Goal: Find specific page/section: Find specific page/section

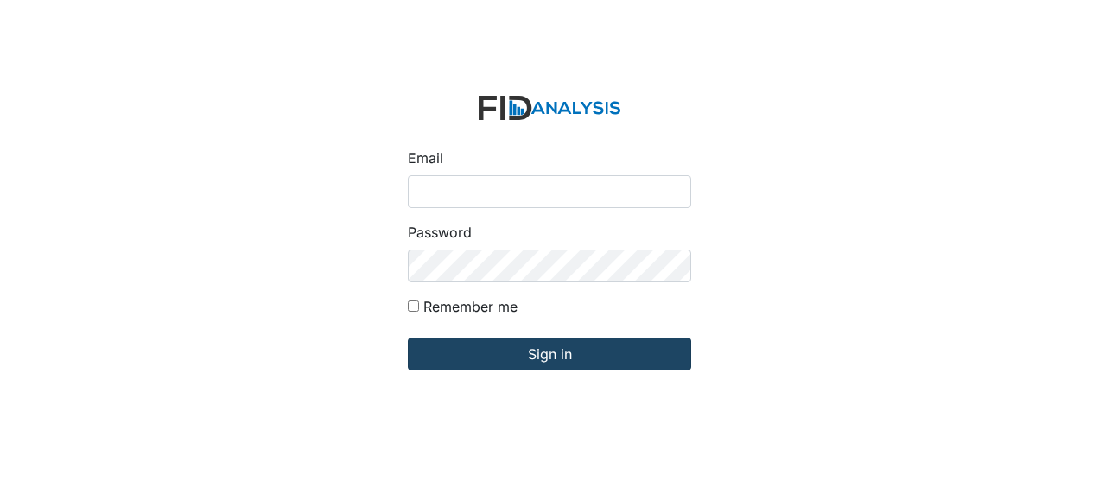
type input "[EMAIL_ADDRESS][DOMAIN_NAME]"
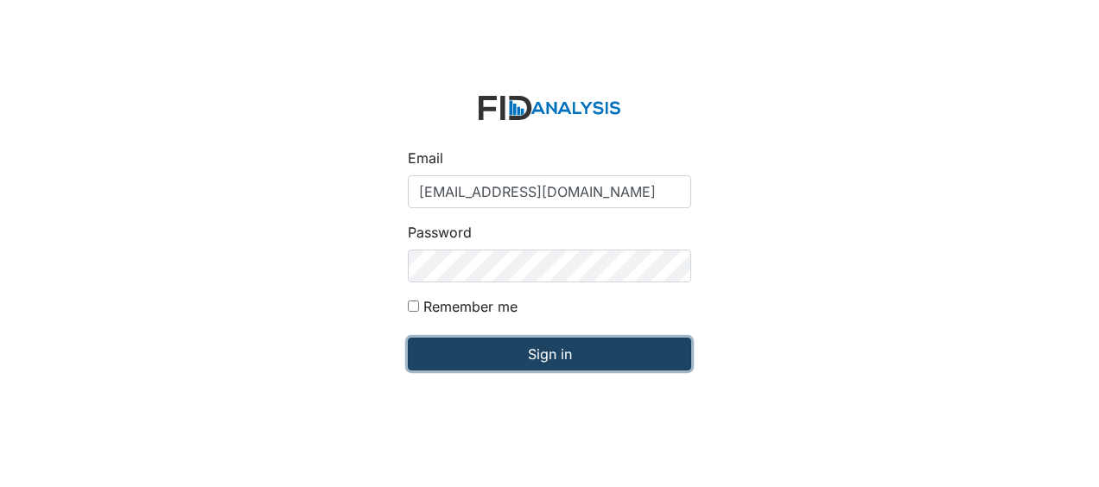
click at [484, 356] on input "Sign in" at bounding box center [549, 354] width 283 height 33
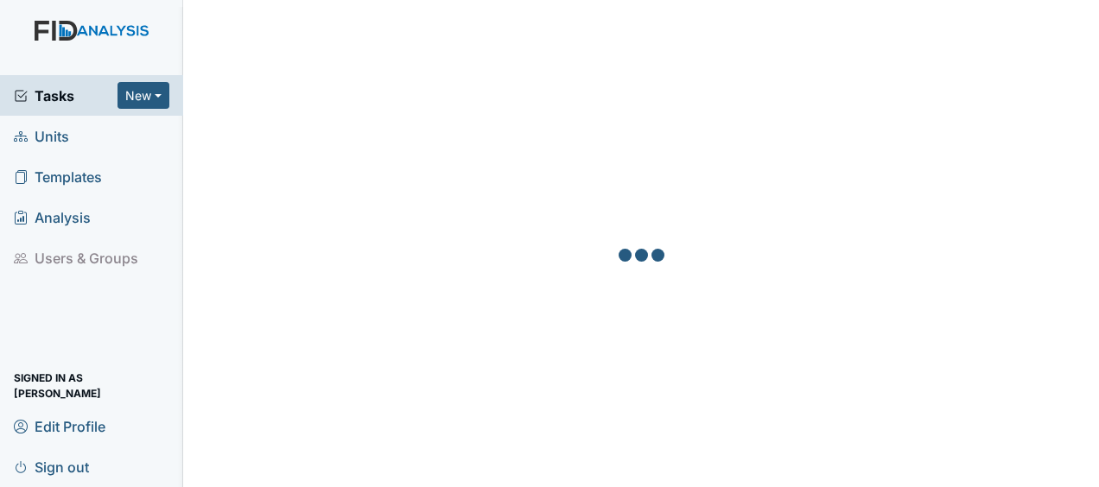
click at [60, 137] on span "Units" at bounding box center [41, 136] width 55 height 27
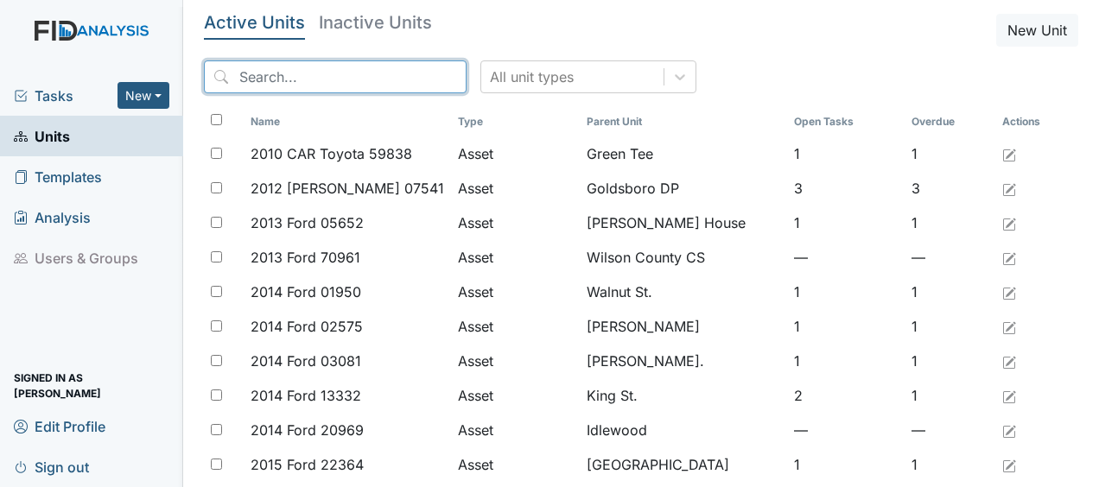
click at [335, 82] on input "search" at bounding box center [335, 76] width 263 height 33
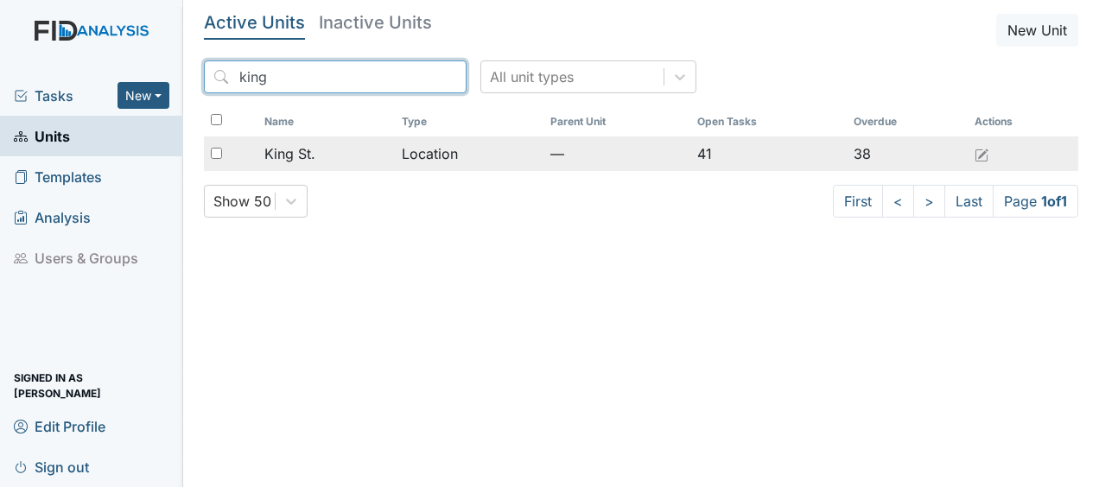
type input "king"
click at [315, 154] on span "King St." at bounding box center [289, 153] width 51 height 21
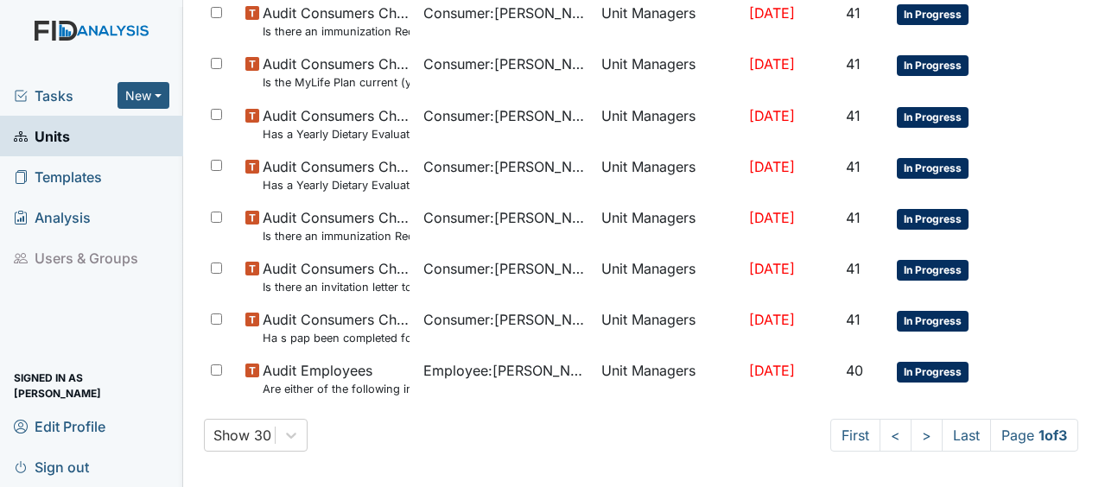
scroll to position [1362, 0]
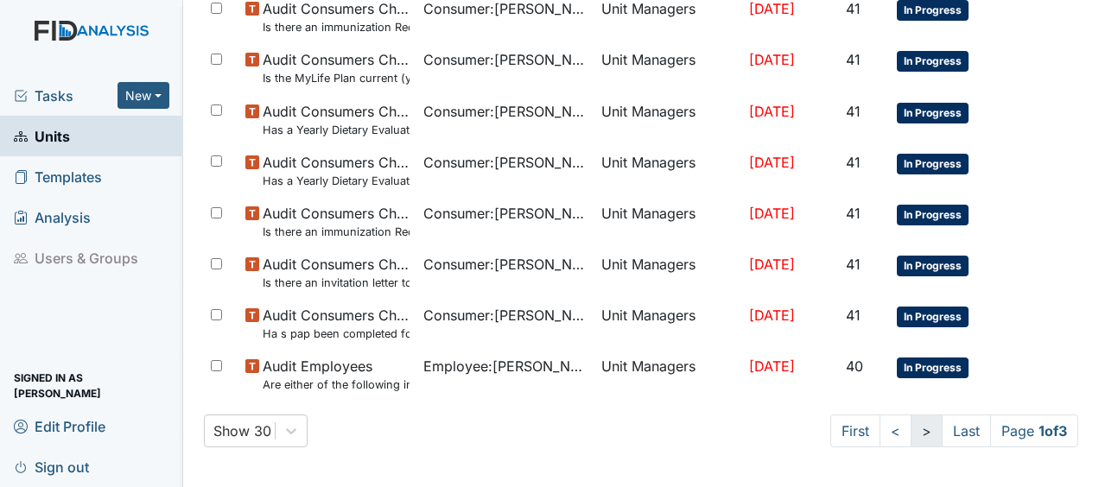
click at [911, 435] on link ">" at bounding box center [927, 431] width 32 height 33
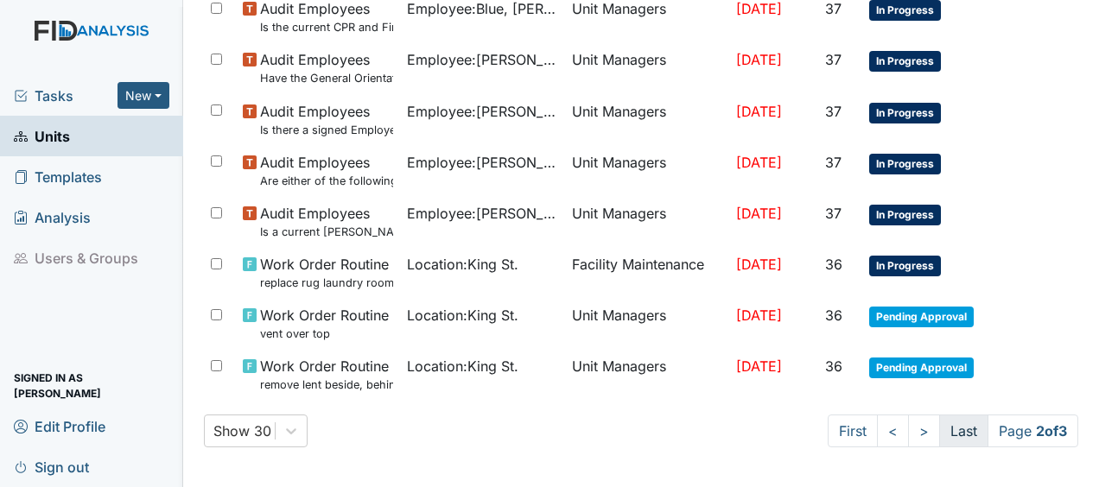
click at [941, 429] on link "Last" at bounding box center [963, 431] width 49 height 33
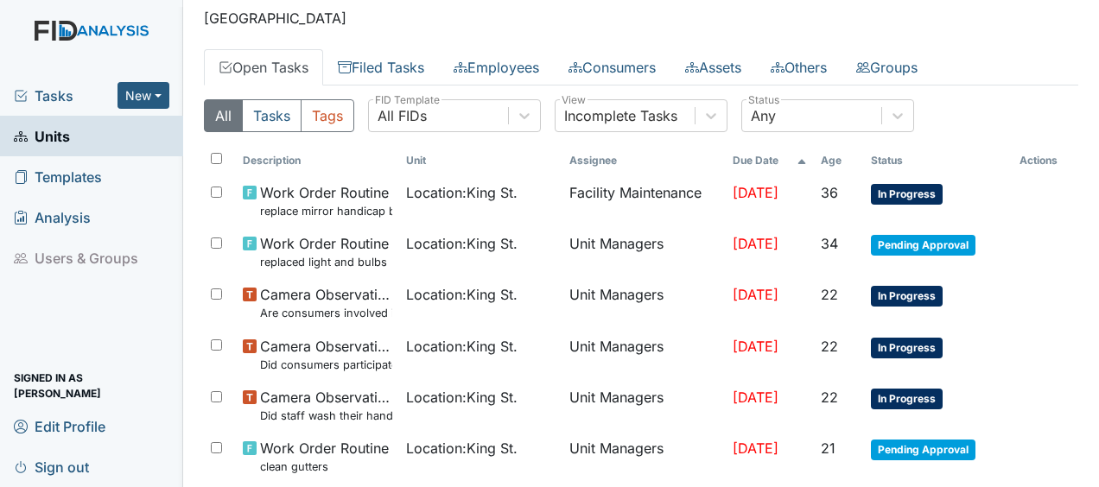
scroll to position [52, 0]
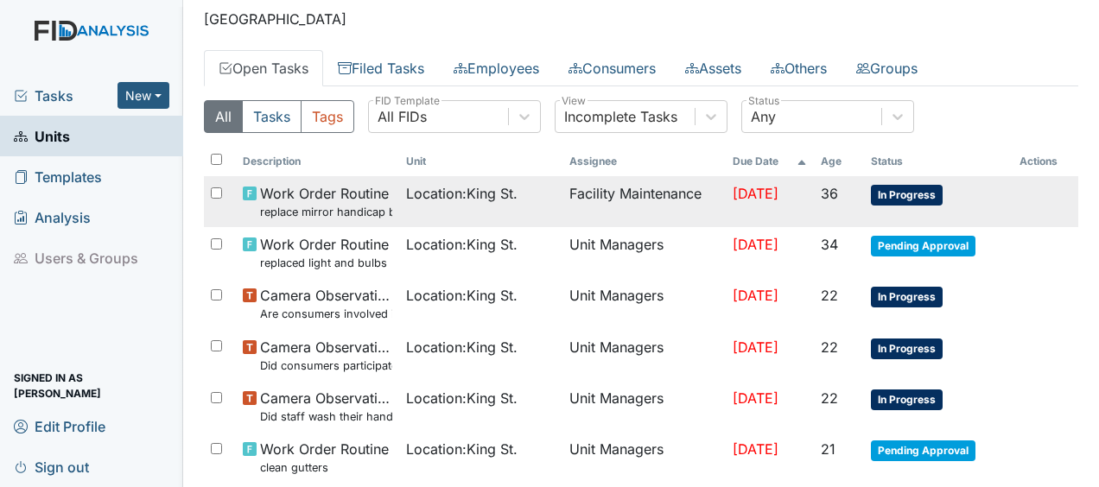
click at [335, 194] on span "Work Order Routine replace mirror handicap bathroom" at bounding box center [326, 201] width 132 height 37
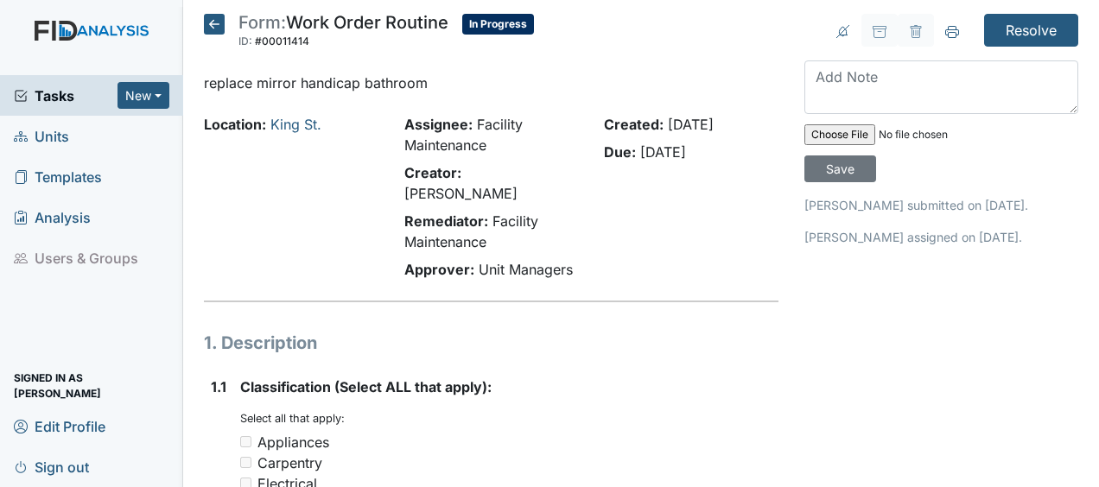
click at [216, 22] on icon at bounding box center [214, 24] width 21 height 21
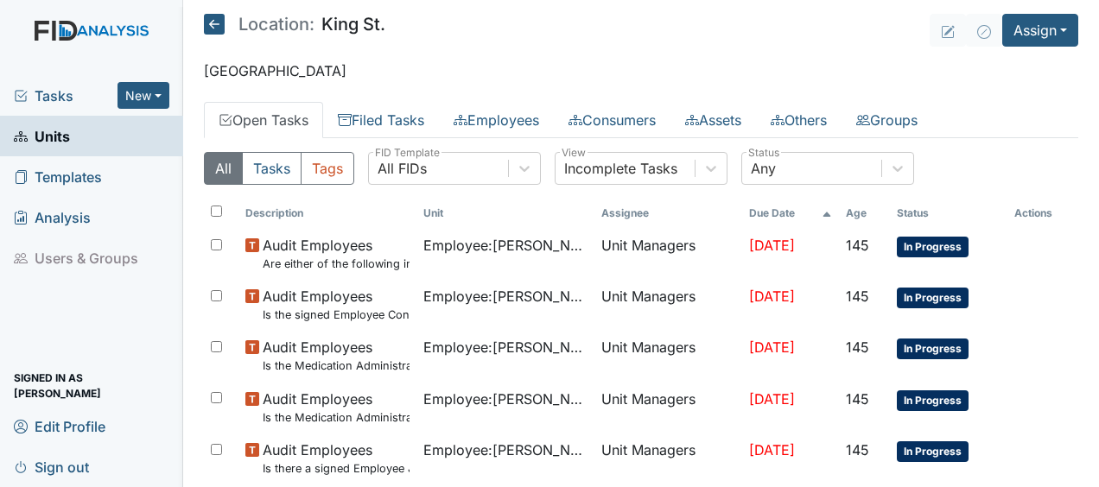
click at [217, 26] on icon at bounding box center [214, 24] width 21 height 21
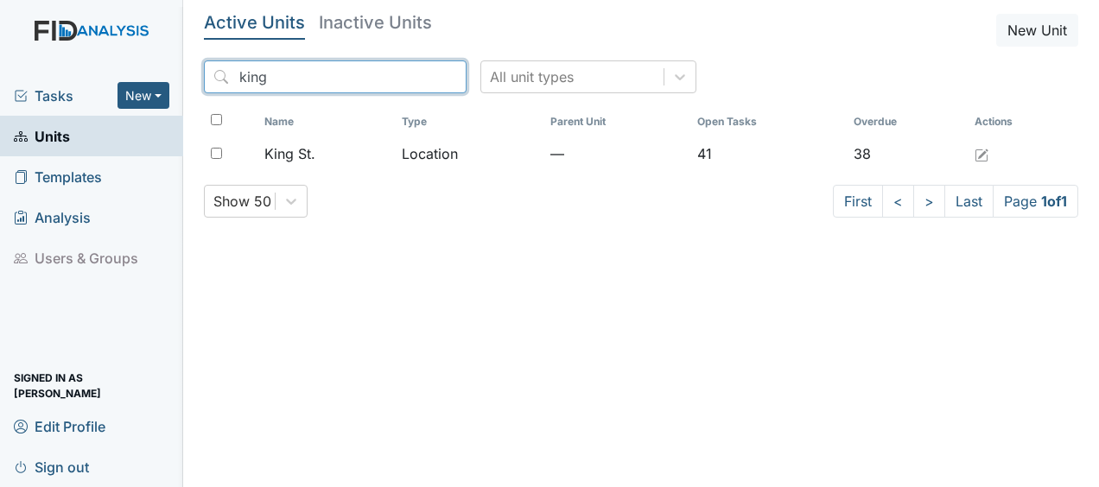
click at [414, 76] on input "king" at bounding box center [335, 76] width 263 height 33
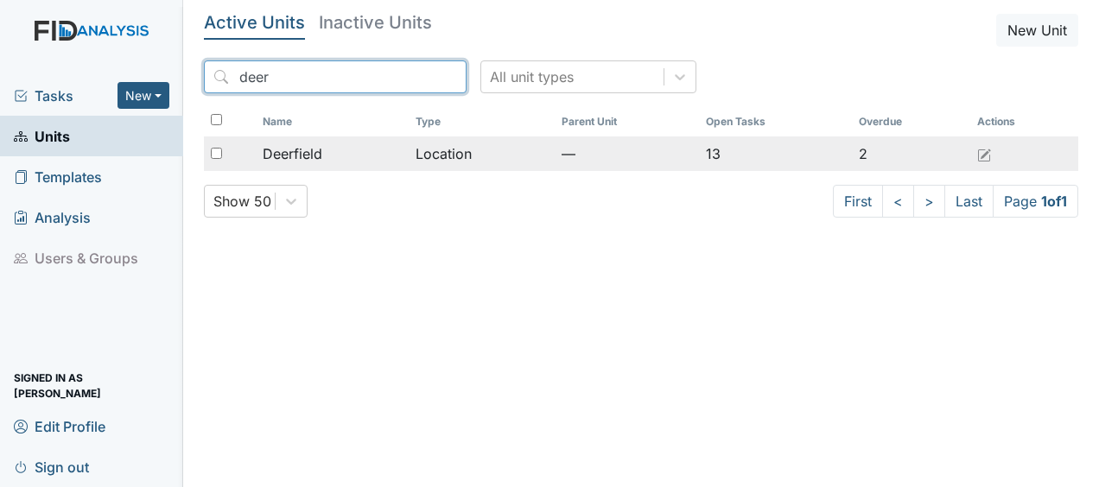
type input "deer"
click at [331, 167] on td "Deerfield" at bounding box center [332, 154] width 153 height 35
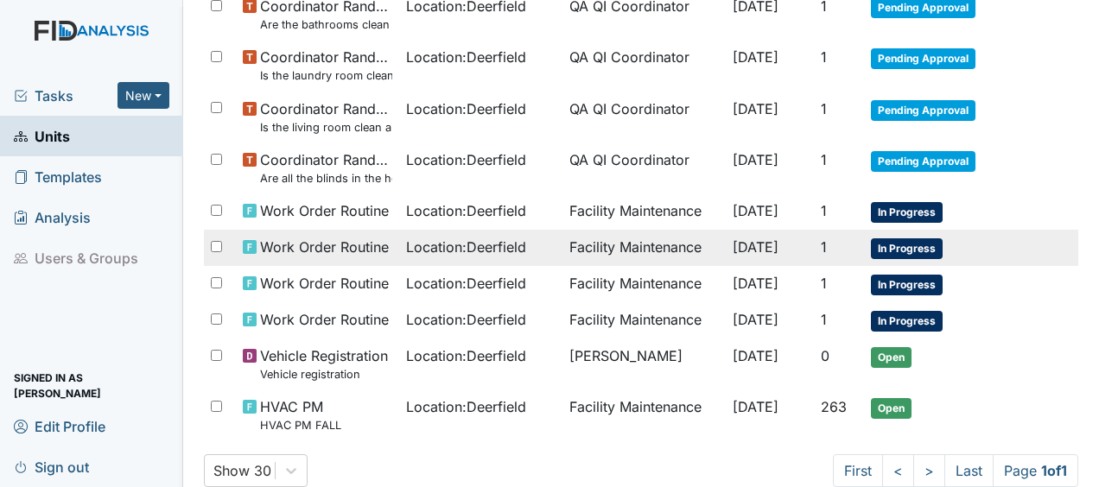
scroll to position [435, 0]
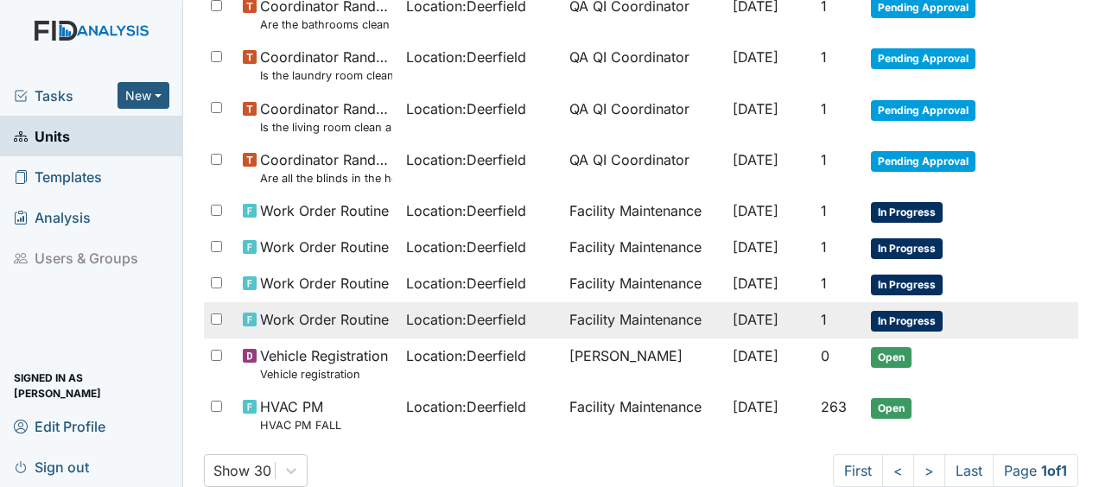
click at [304, 316] on span "Work Order Routine" at bounding box center [324, 319] width 129 height 21
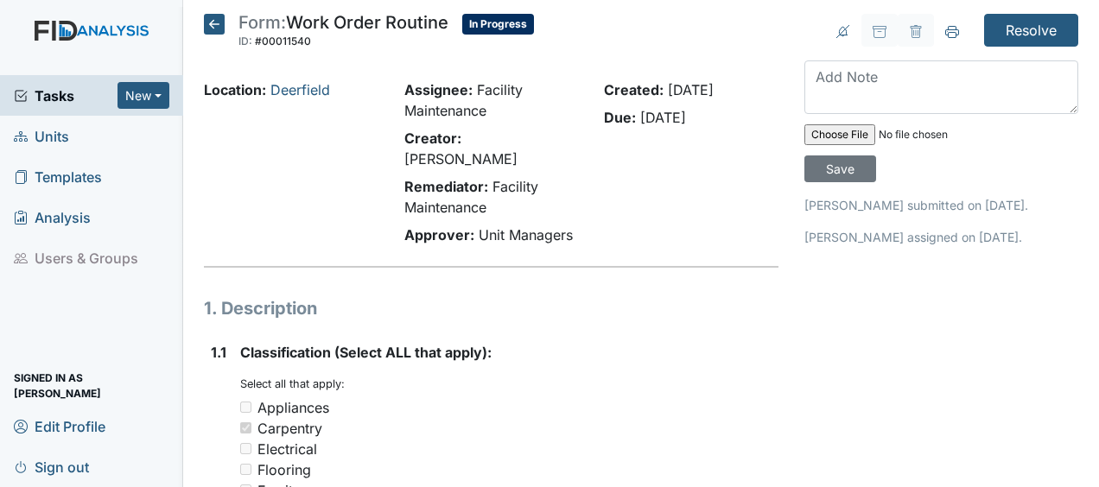
click at [213, 26] on icon at bounding box center [214, 24] width 21 height 21
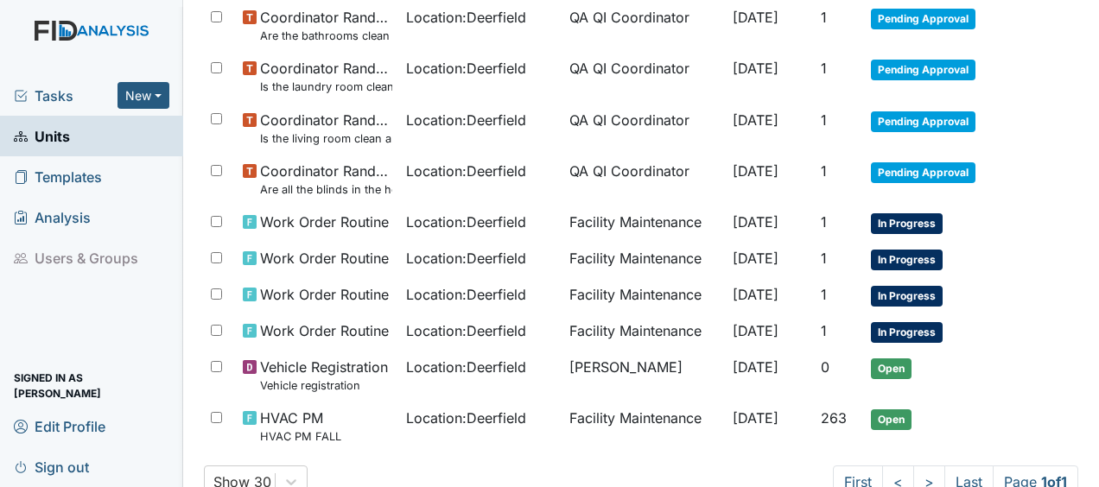
scroll to position [426, 0]
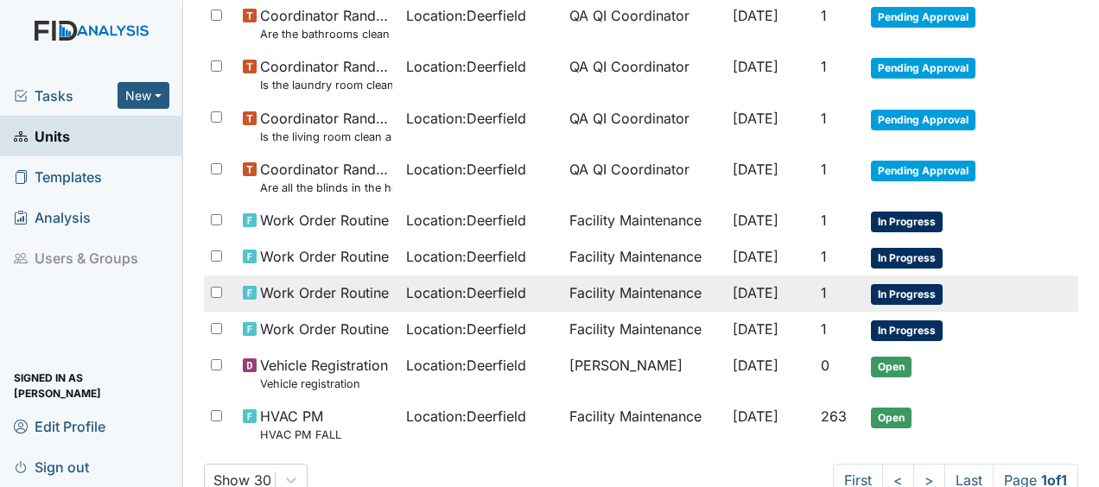
click at [308, 289] on span "Work Order Routine" at bounding box center [324, 293] width 129 height 21
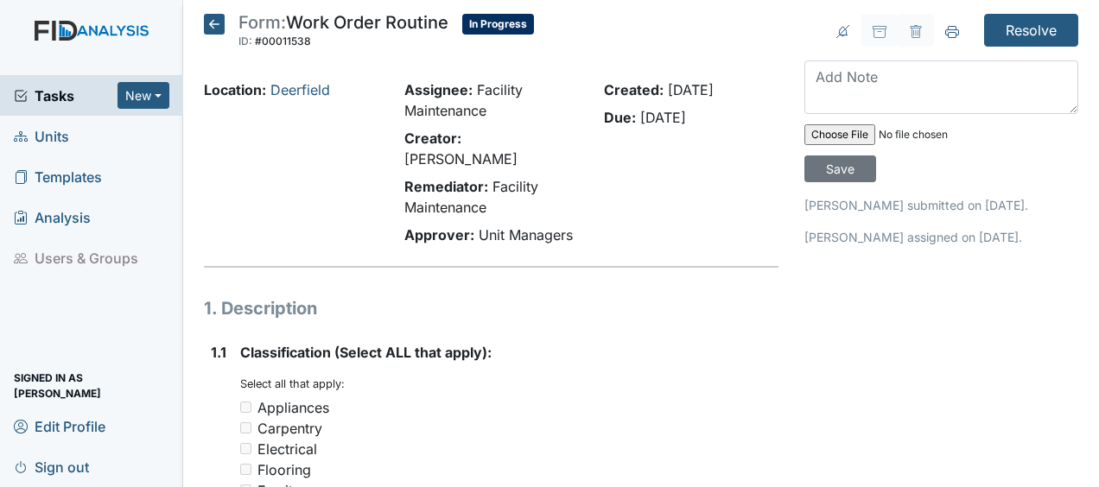
click at [215, 22] on icon at bounding box center [214, 24] width 21 height 21
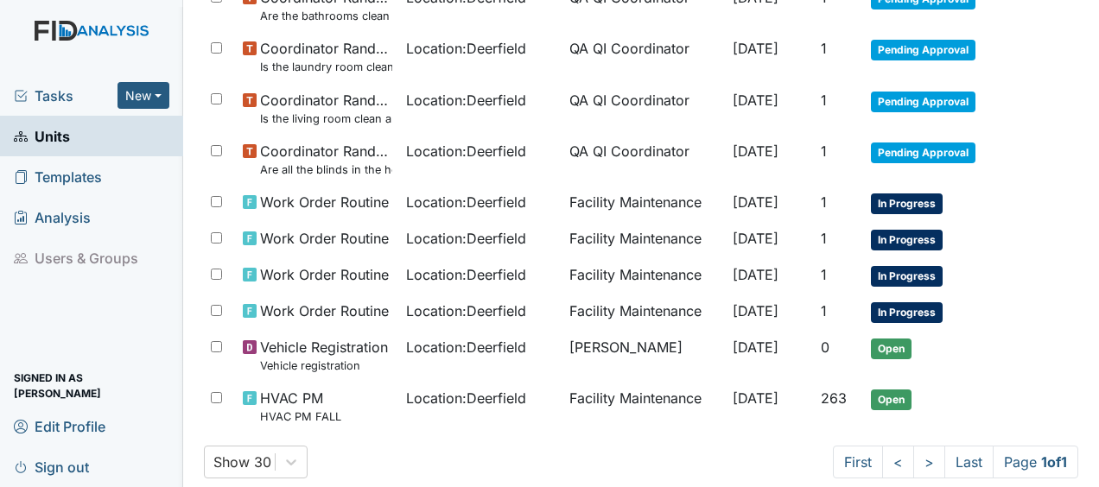
scroll to position [471, 0]
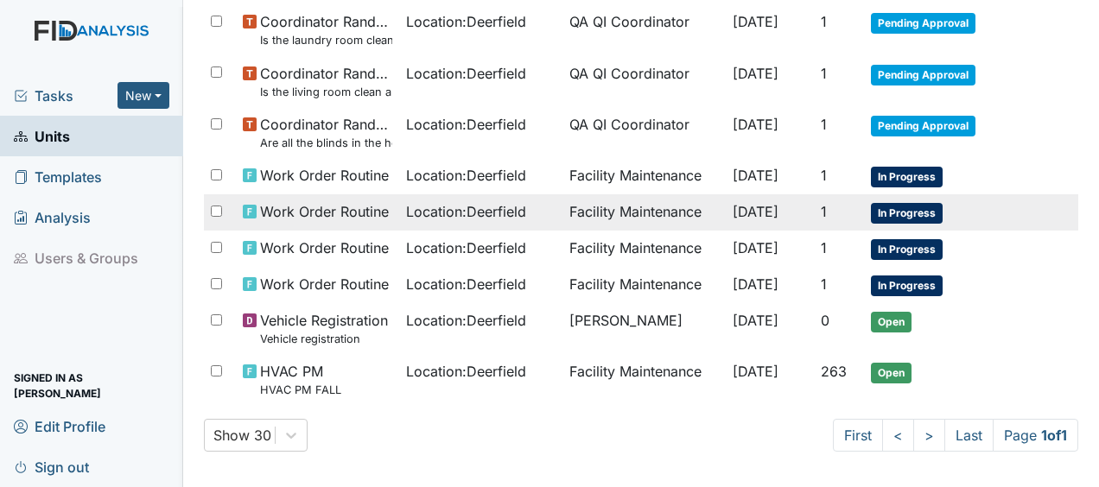
click at [306, 206] on span "Work Order Routine" at bounding box center [324, 211] width 129 height 21
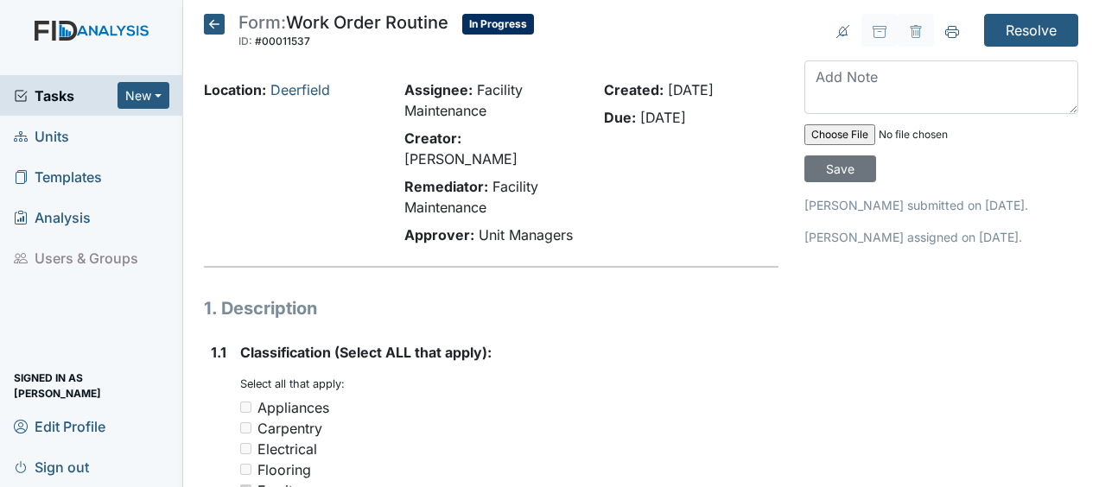
click at [218, 24] on icon at bounding box center [214, 24] width 21 height 21
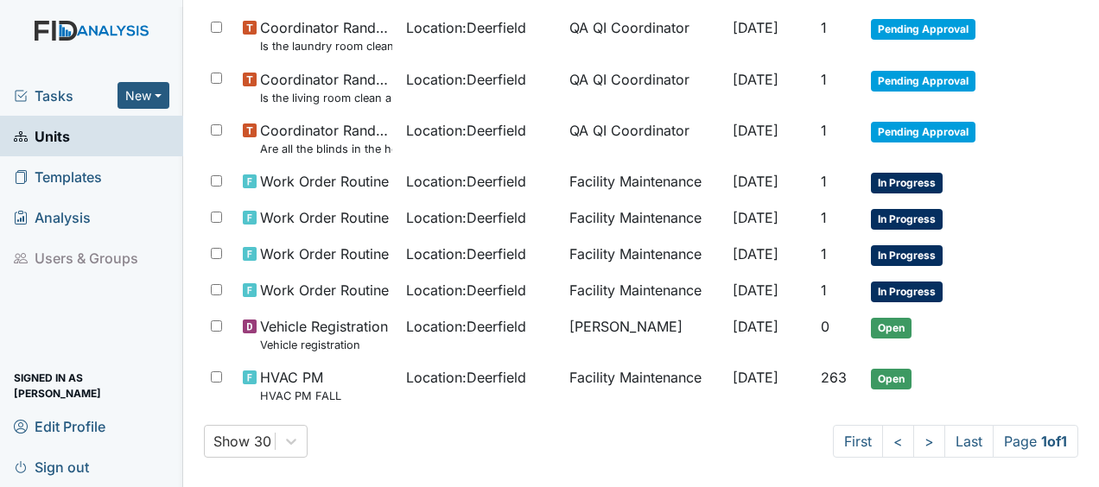
scroll to position [471, 0]
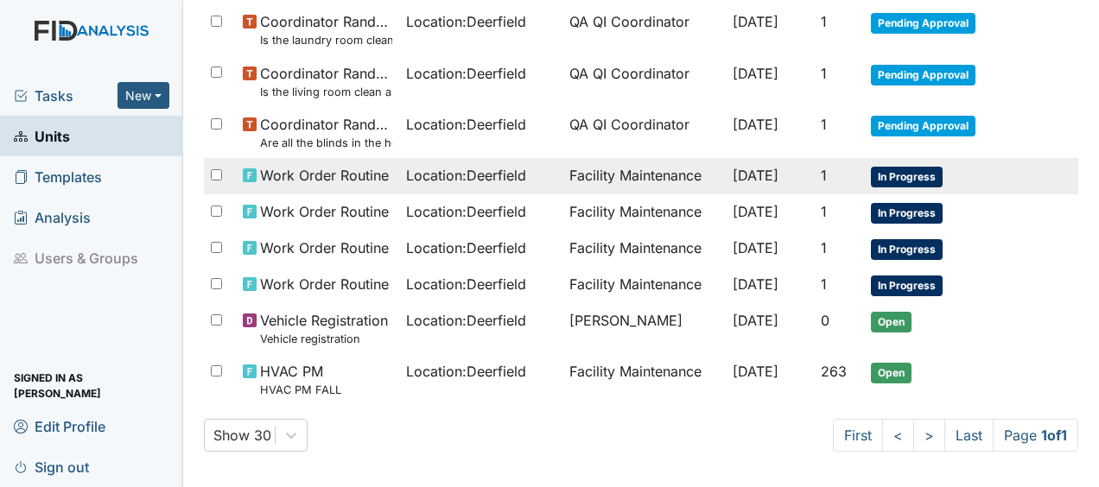
click at [321, 173] on span "Work Order Routine" at bounding box center [324, 175] width 129 height 21
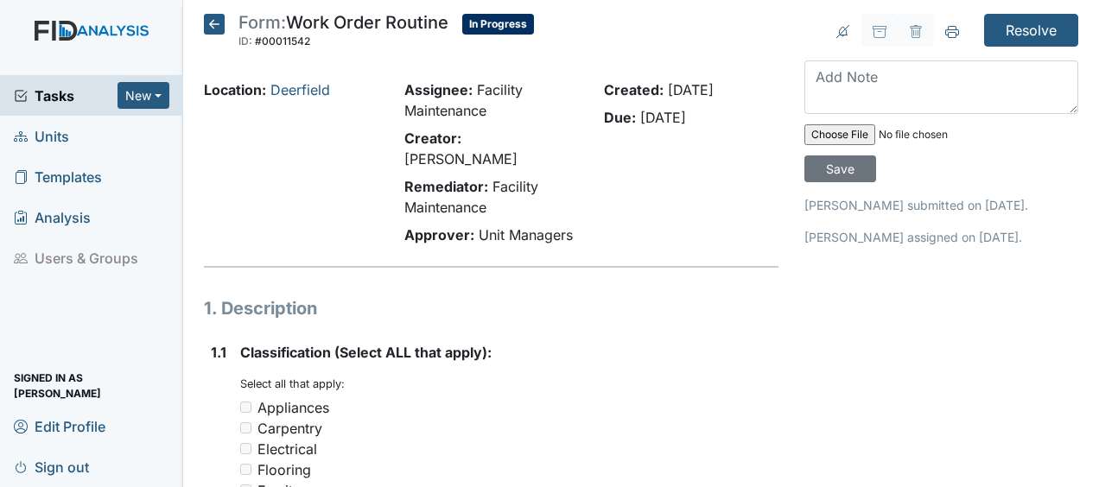
click at [218, 22] on icon at bounding box center [214, 24] width 21 height 21
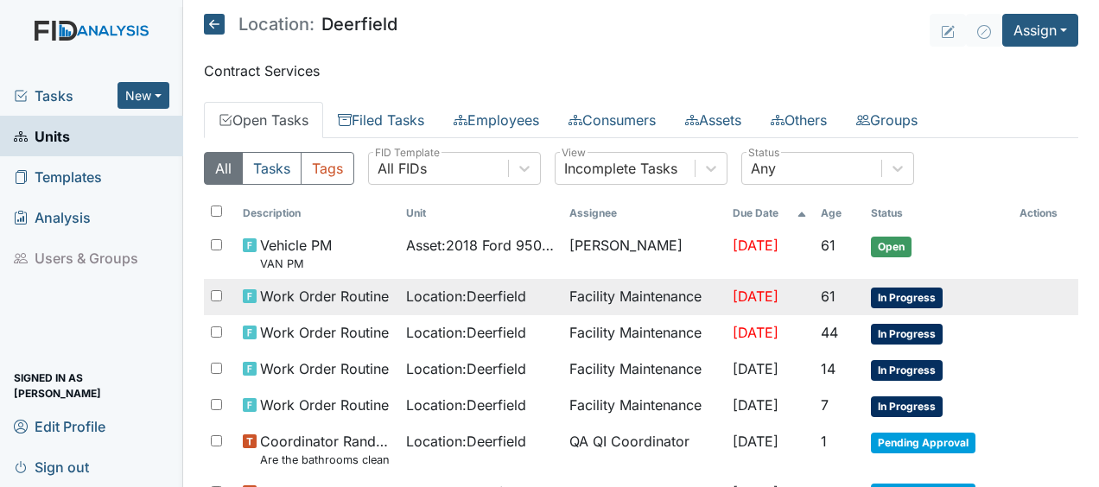
click at [206, 303] on div at bounding box center [220, 296] width 32 height 35
checkbox input "true"
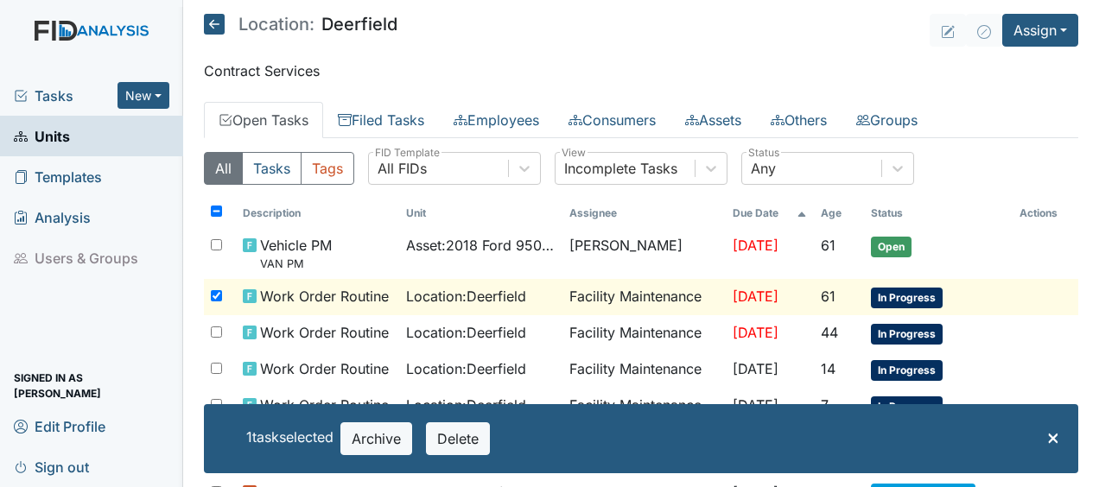
click at [315, 301] on span "Work Order Routine" at bounding box center [324, 296] width 129 height 21
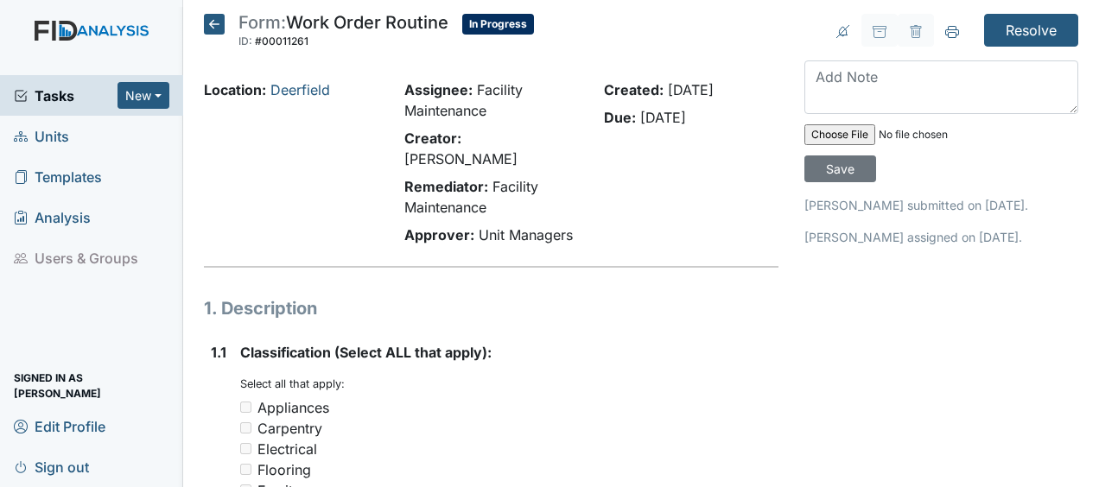
click at [218, 24] on icon at bounding box center [214, 24] width 21 height 21
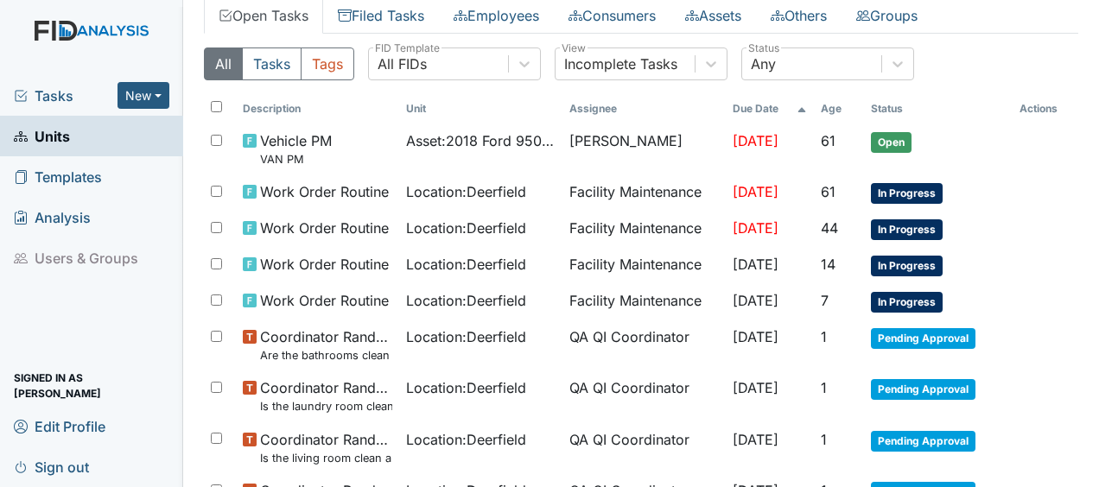
scroll to position [105, 0]
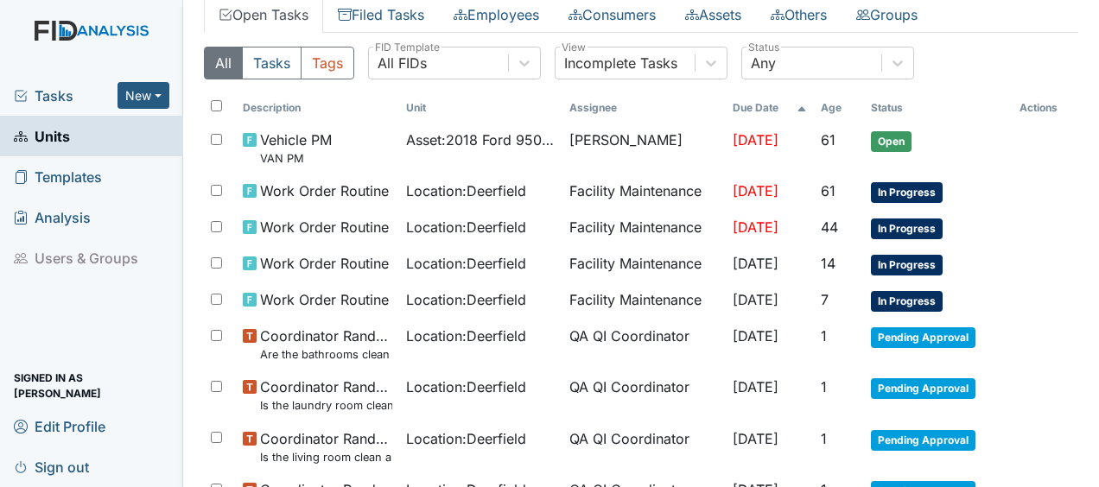
click at [281, 214] on td "Work Order Routine" at bounding box center [317, 228] width 163 height 36
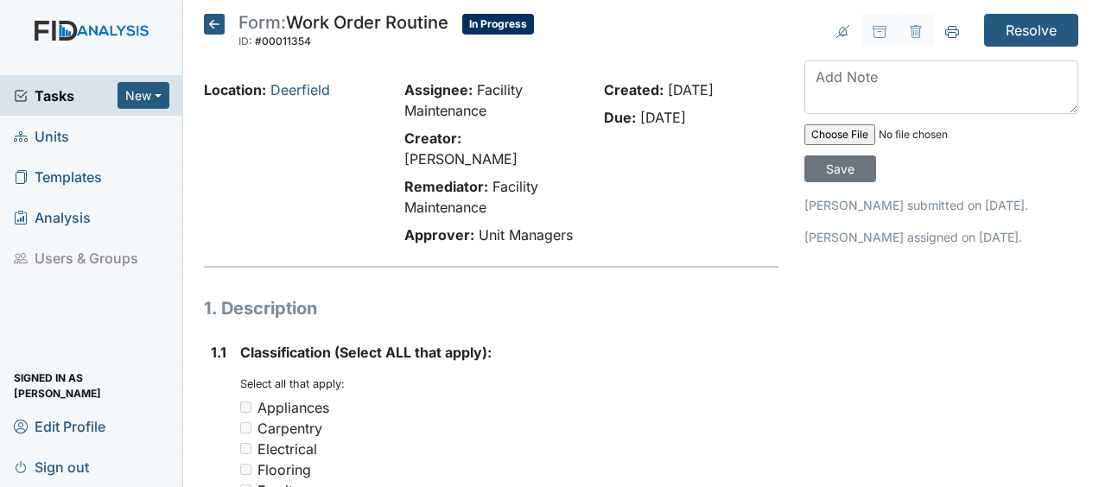
click at [221, 27] on icon at bounding box center [214, 24] width 21 height 21
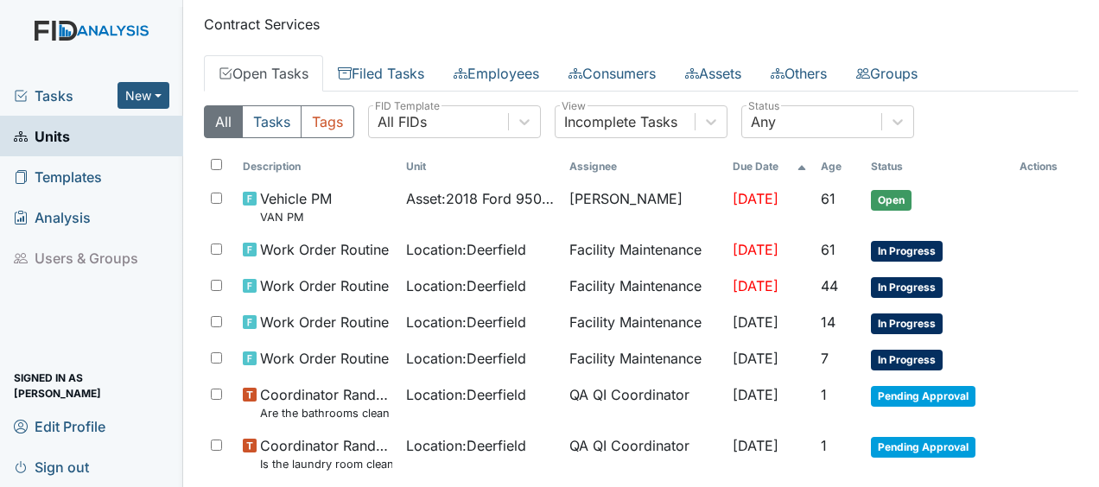
scroll to position [50, 0]
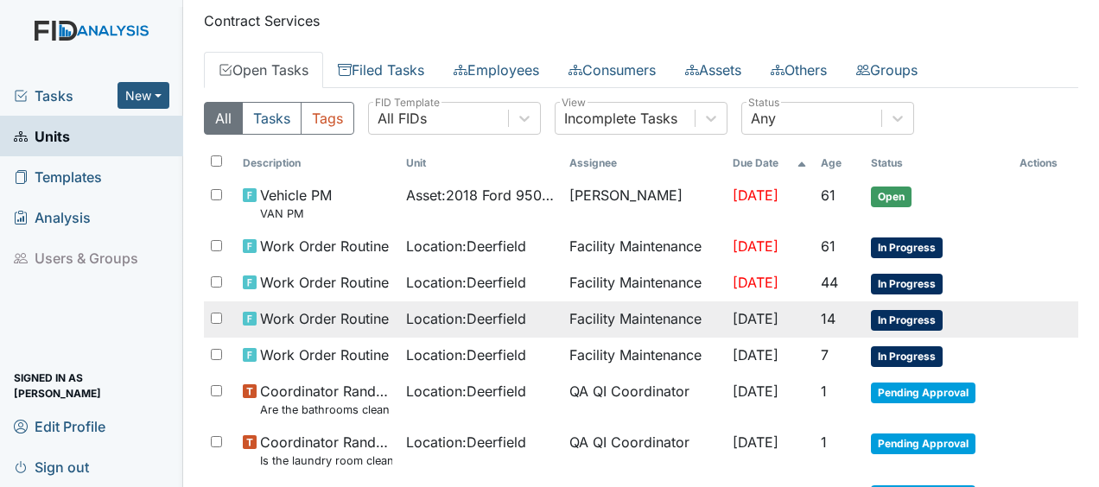
click at [302, 317] on span "Work Order Routine" at bounding box center [324, 318] width 129 height 21
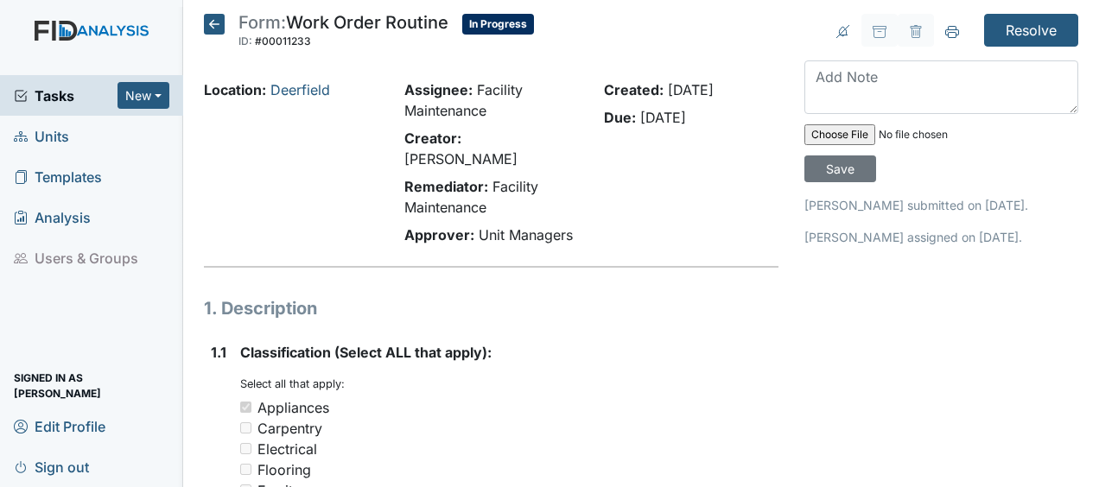
click at [218, 30] on icon at bounding box center [214, 24] width 21 height 21
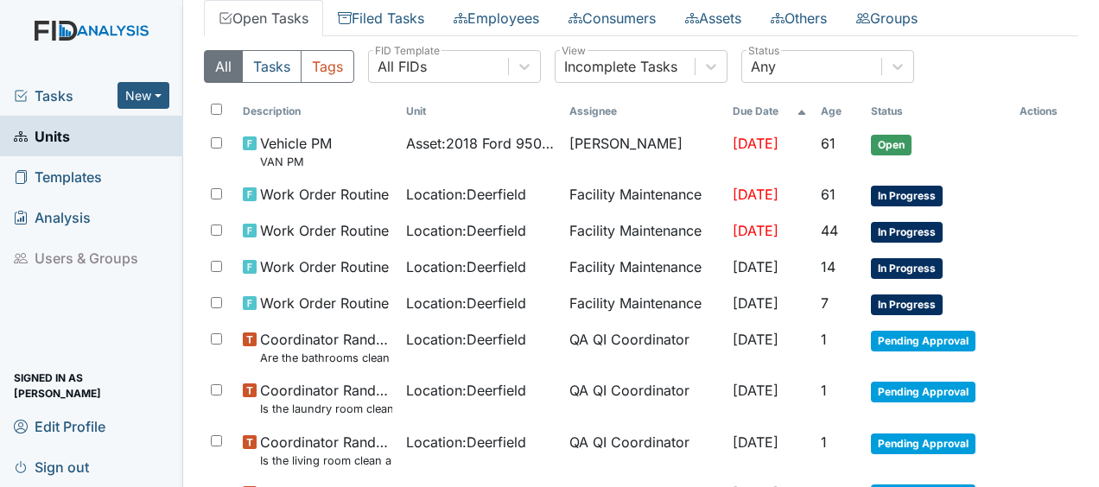
scroll to position [103, 0]
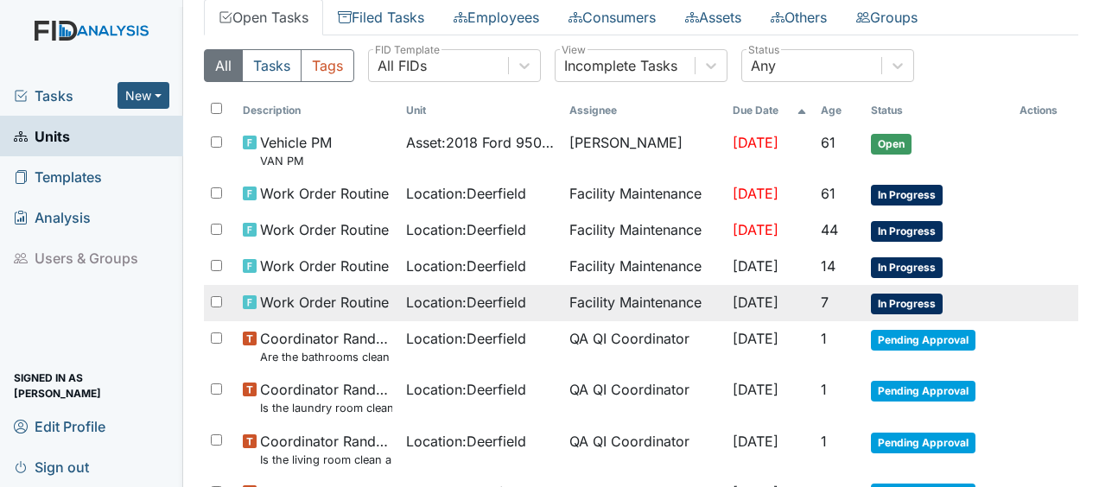
click at [313, 304] on span "Work Order Routine" at bounding box center [324, 302] width 129 height 21
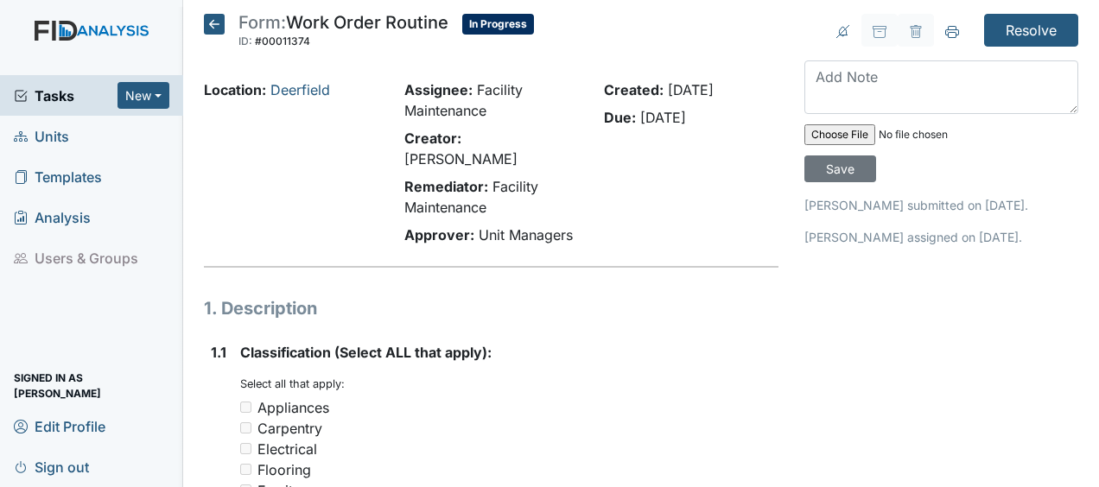
click at [215, 28] on icon at bounding box center [214, 24] width 21 height 21
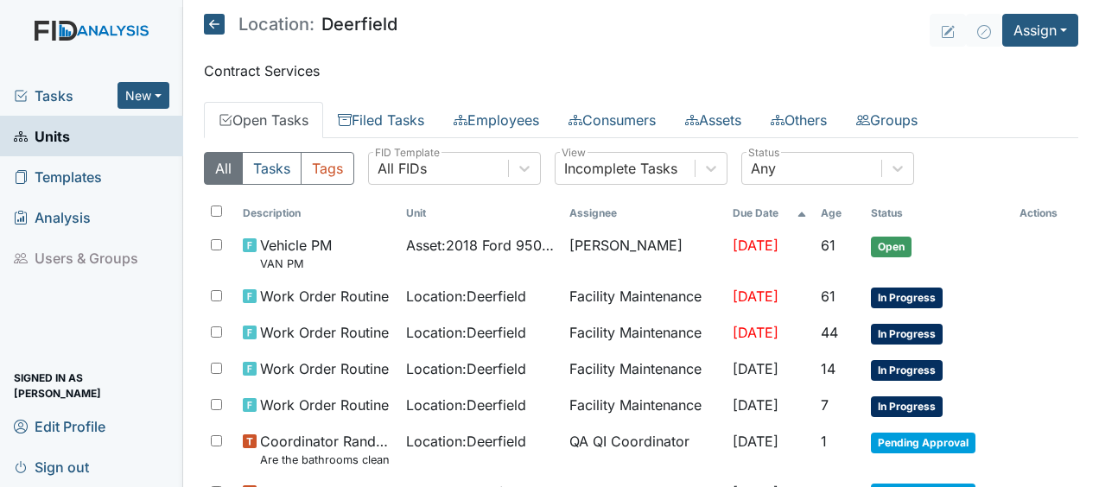
click at [219, 21] on icon at bounding box center [214, 24] width 21 height 21
